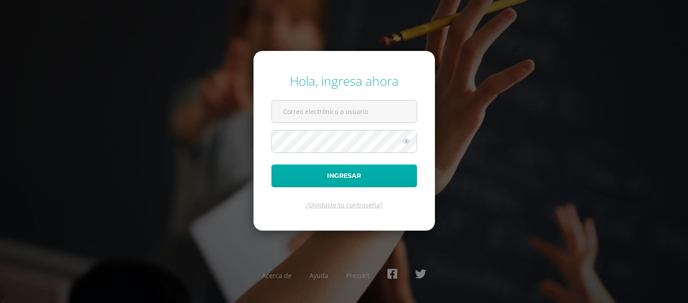
type input "[EMAIL_ADDRESS][DOMAIN_NAME]"
click at [375, 181] on button "Ingresar" at bounding box center [343, 176] width 145 height 23
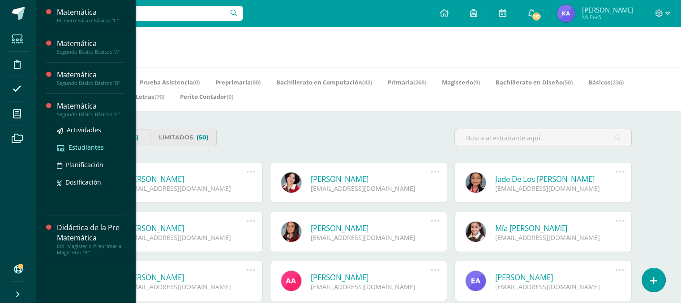
click at [88, 144] on span "Estudiantes" at bounding box center [85, 147] width 35 height 9
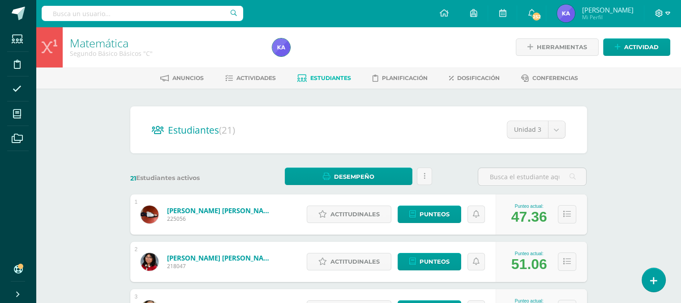
click at [666, 13] on icon at bounding box center [667, 13] width 5 height 3
click at [635, 65] on span "Cerrar sesión" at bounding box center [639, 60] width 40 height 9
